Goal: Information Seeking & Learning: Learn about a topic

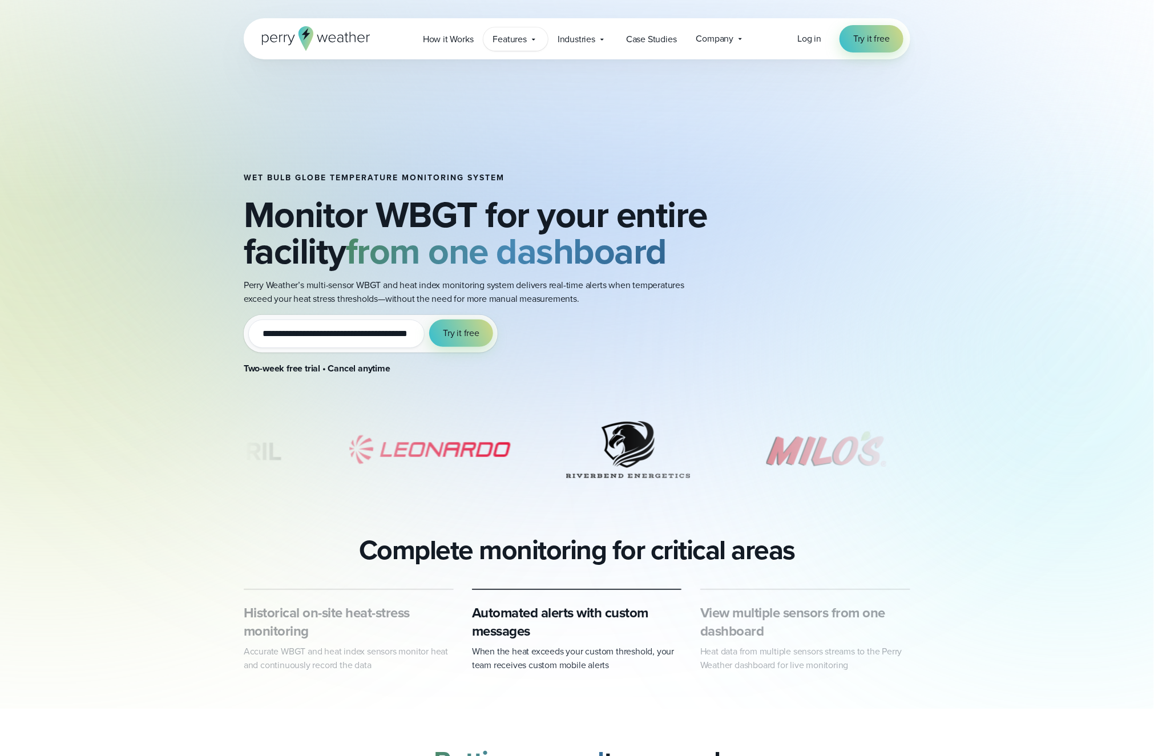
click at [535, 41] on icon at bounding box center [533, 39] width 9 height 9
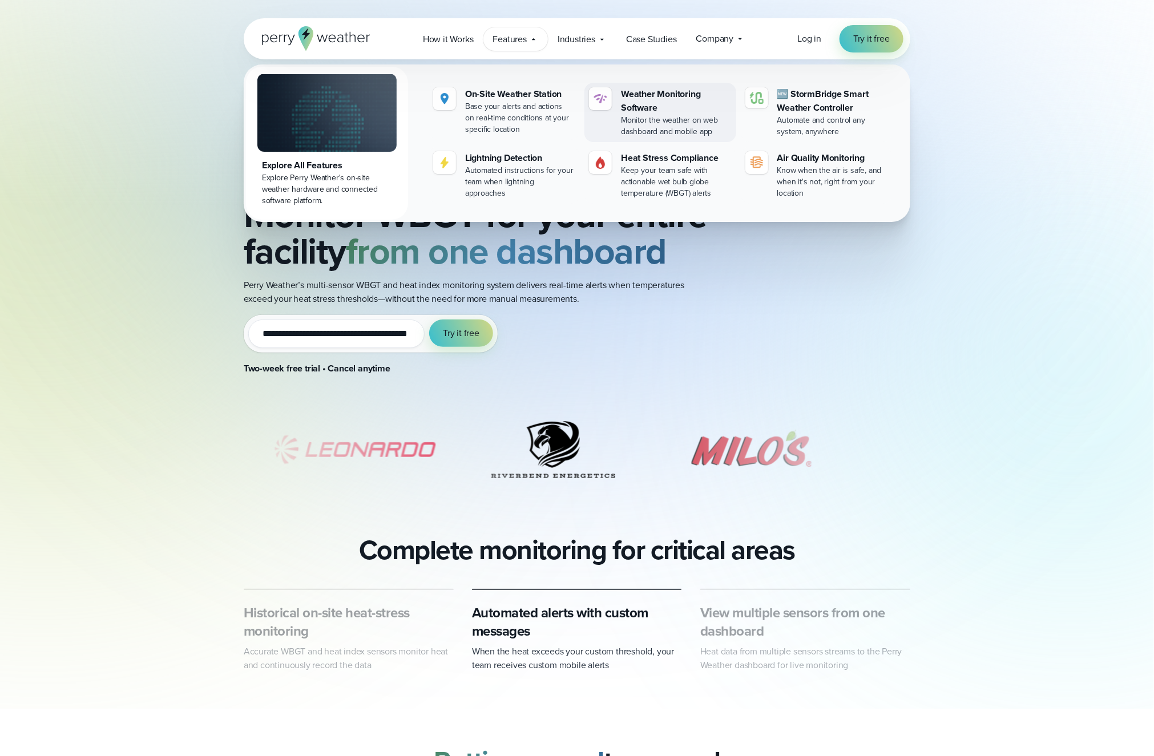
click at [665, 111] on div "Weather Monitoring Software" at bounding box center [676, 100] width 110 height 27
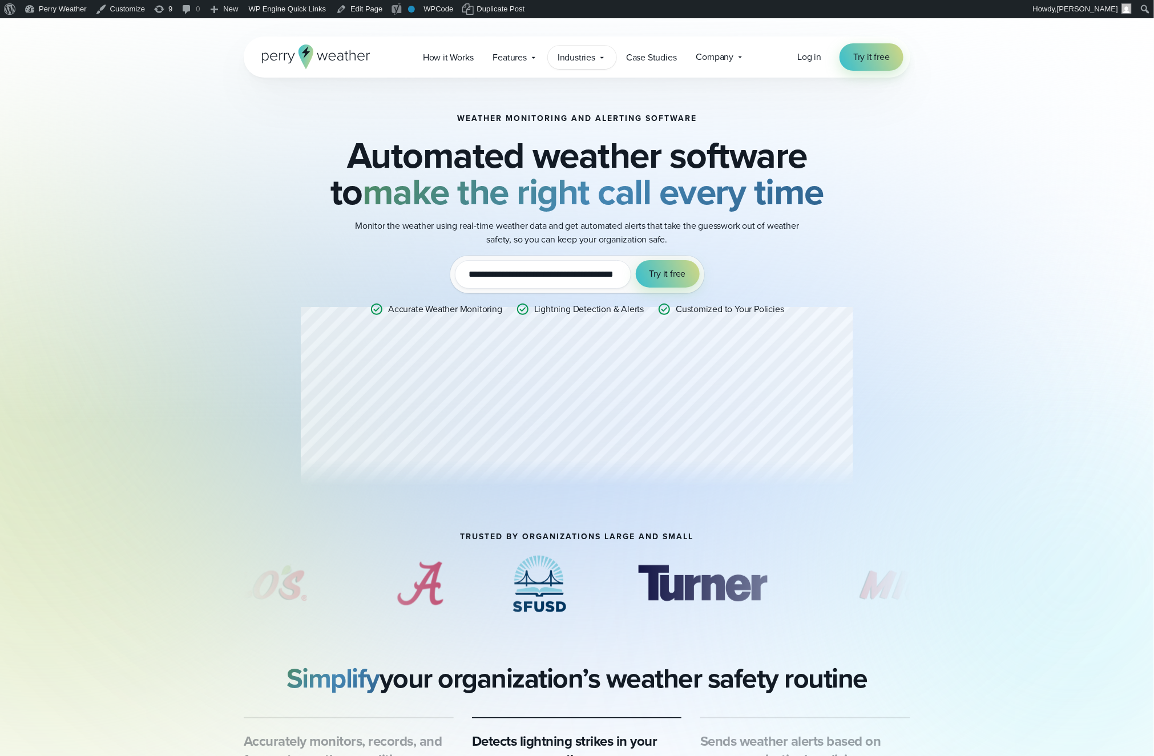
click at [599, 56] on icon at bounding box center [601, 57] width 9 height 9
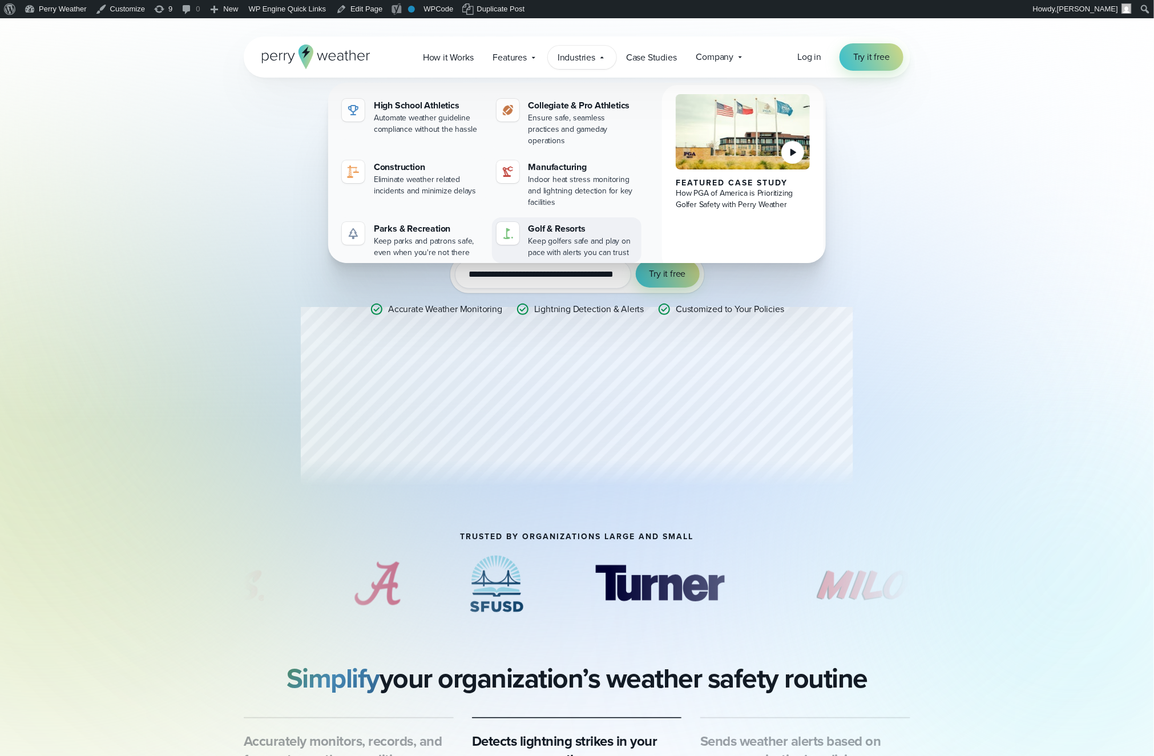
click at [560, 236] on div "Keep golfers safe and play on pace with alerts you can trust" at bounding box center [582, 247] width 109 height 23
